Goal: Task Accomplishment & Management: Manage account settings

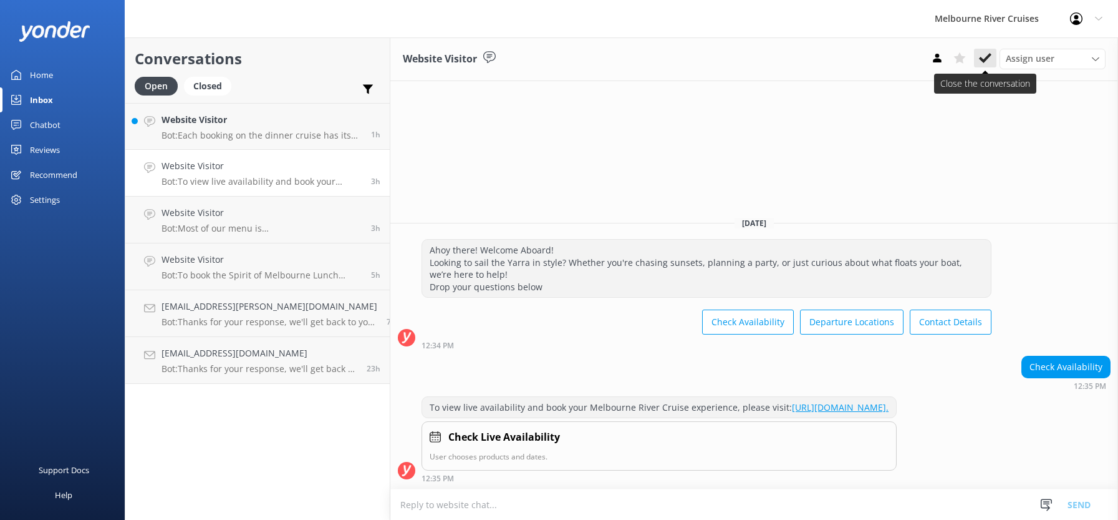
click at [982, 59] on use at bounding box center [985, 58] width 12 height 10
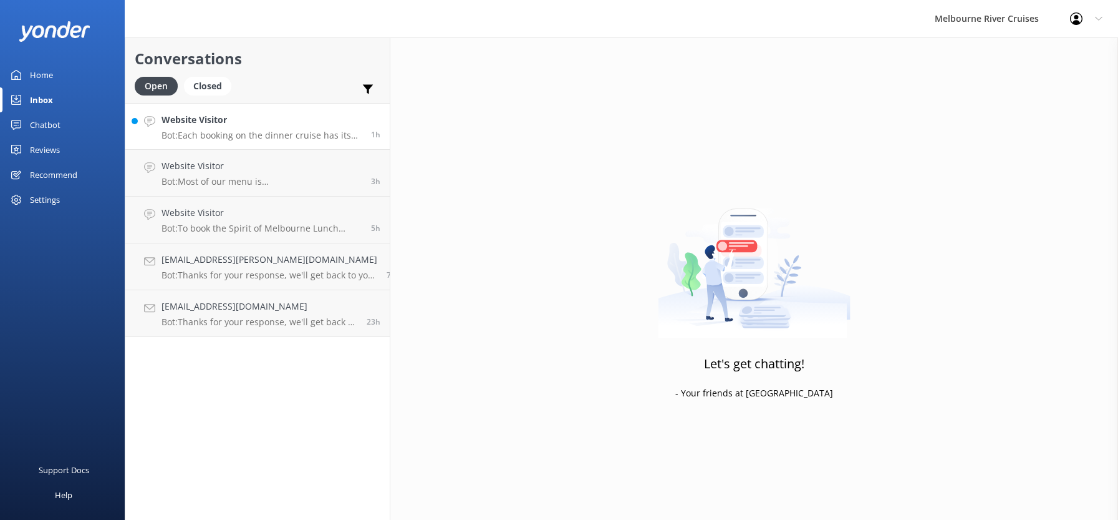
click at [243, 136] on p "Bot: Each booking on the dinner cruise has its own table. However, for groups o…" at bounding box center [262, 135] width 200 height 11
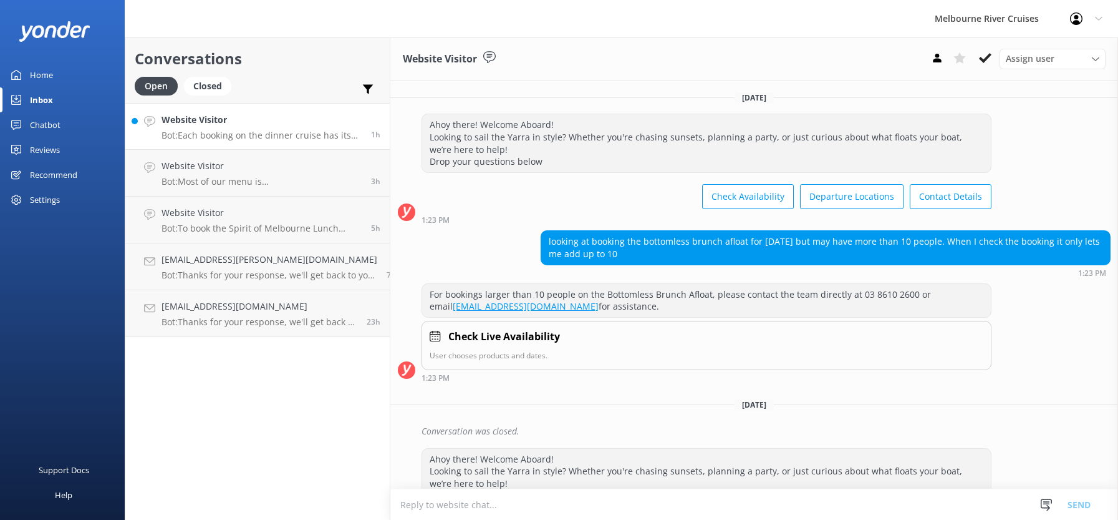
scroll to position [168, 0]
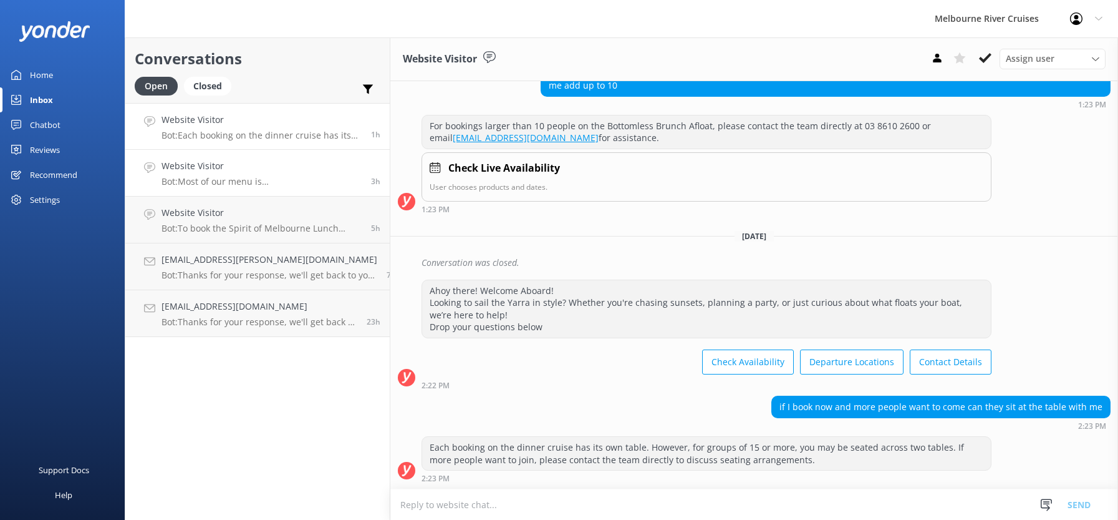
click at [252, 175] on div "Website Visitor Bot: Most of our menu is [DEMOGRAPHIC_DATA], though please note…" at bounding box center [262, 172] width 200 height 27
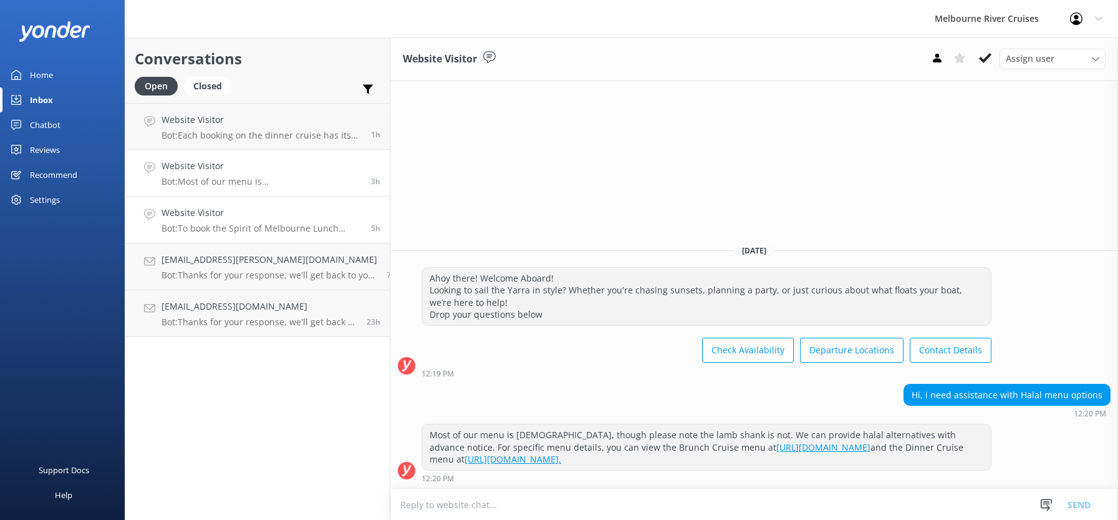
click at [225, 223] on p "Bot: To book the Spirit of Melbourne Lunch Cruise, you can visit [URL][DOMAIN_N…" at bounding box center [262, 228] width 200 height 11
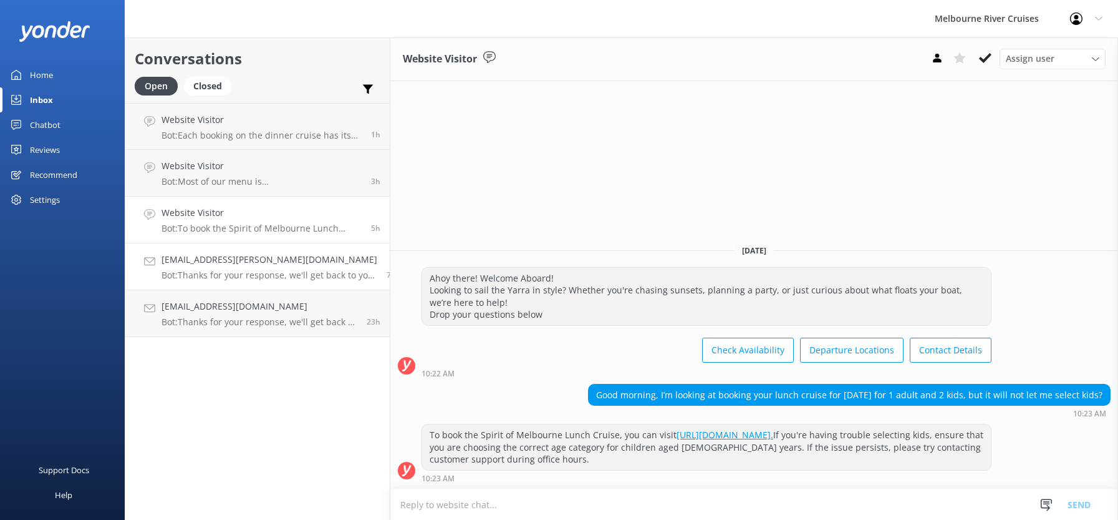
click at [234, 264] on h4 "[EMAIL_ADDRESS][PERSON_NAME][DOMAIN_NAME]" at bounding box center [270, 260] width 216 height 14
